Goal: Obtain resource: Obtain resource

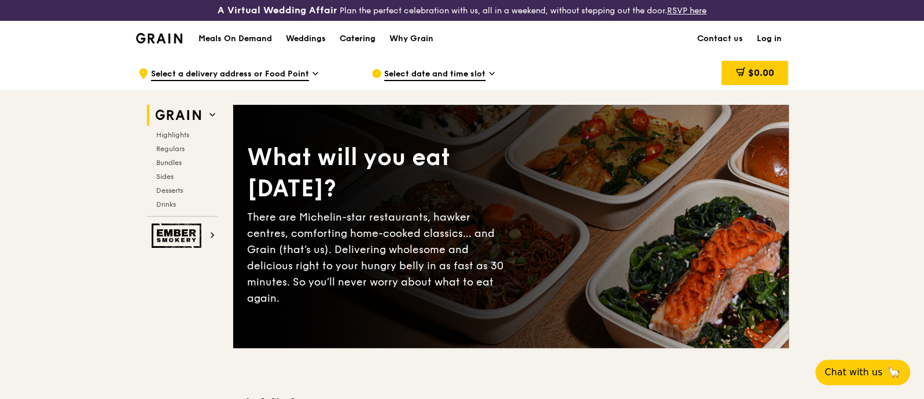
click at [362, 39] on div "Catering" at bounding box center [358, 38] width 36 height 35
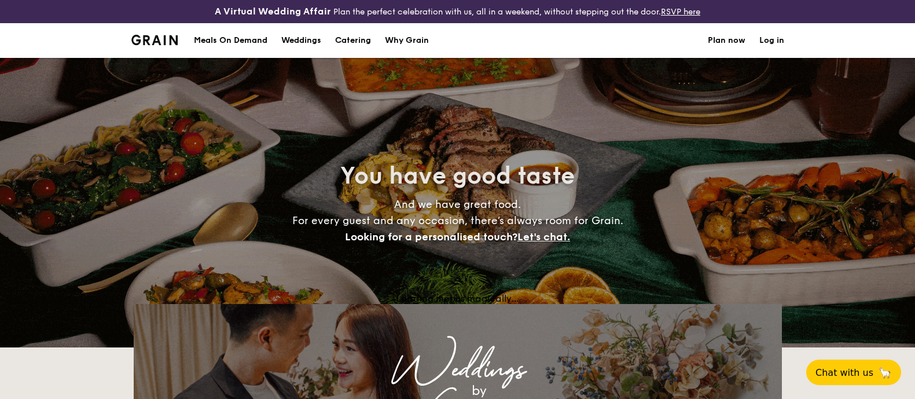
select select
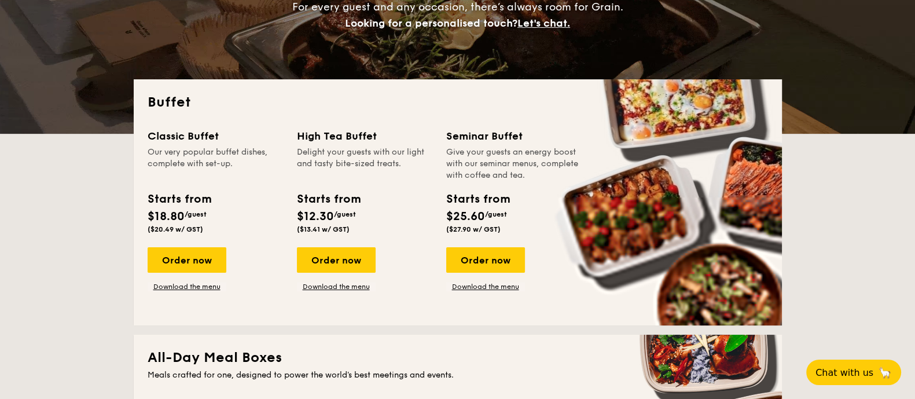
scroll to position [217, 0]
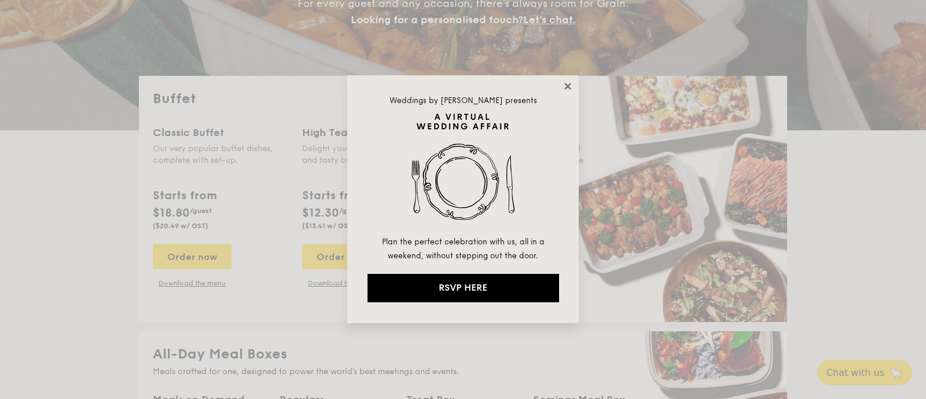
click at [567, 91] on icon at bounding box center [567, 86] width 10 height 10
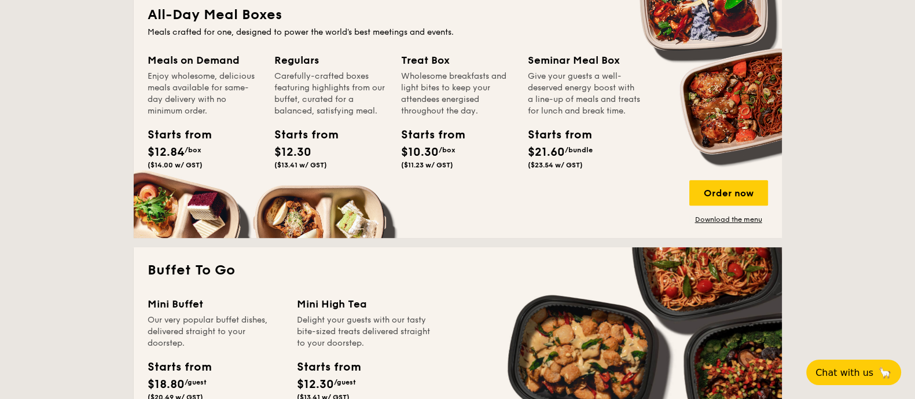
scroll to position [578, 0]
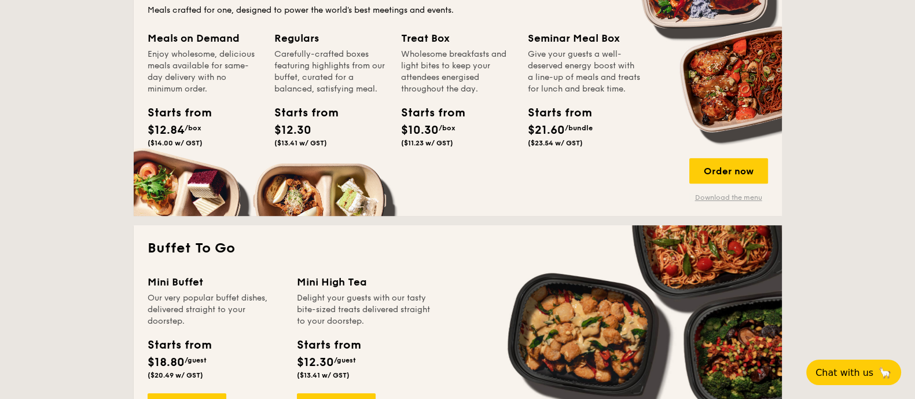
click at [721, 195] on link "Download the menu" at bounding box center [728, 197] width 79 height 9
